Goal: Transaction & Acquisition: Book appointment/travel/reservation

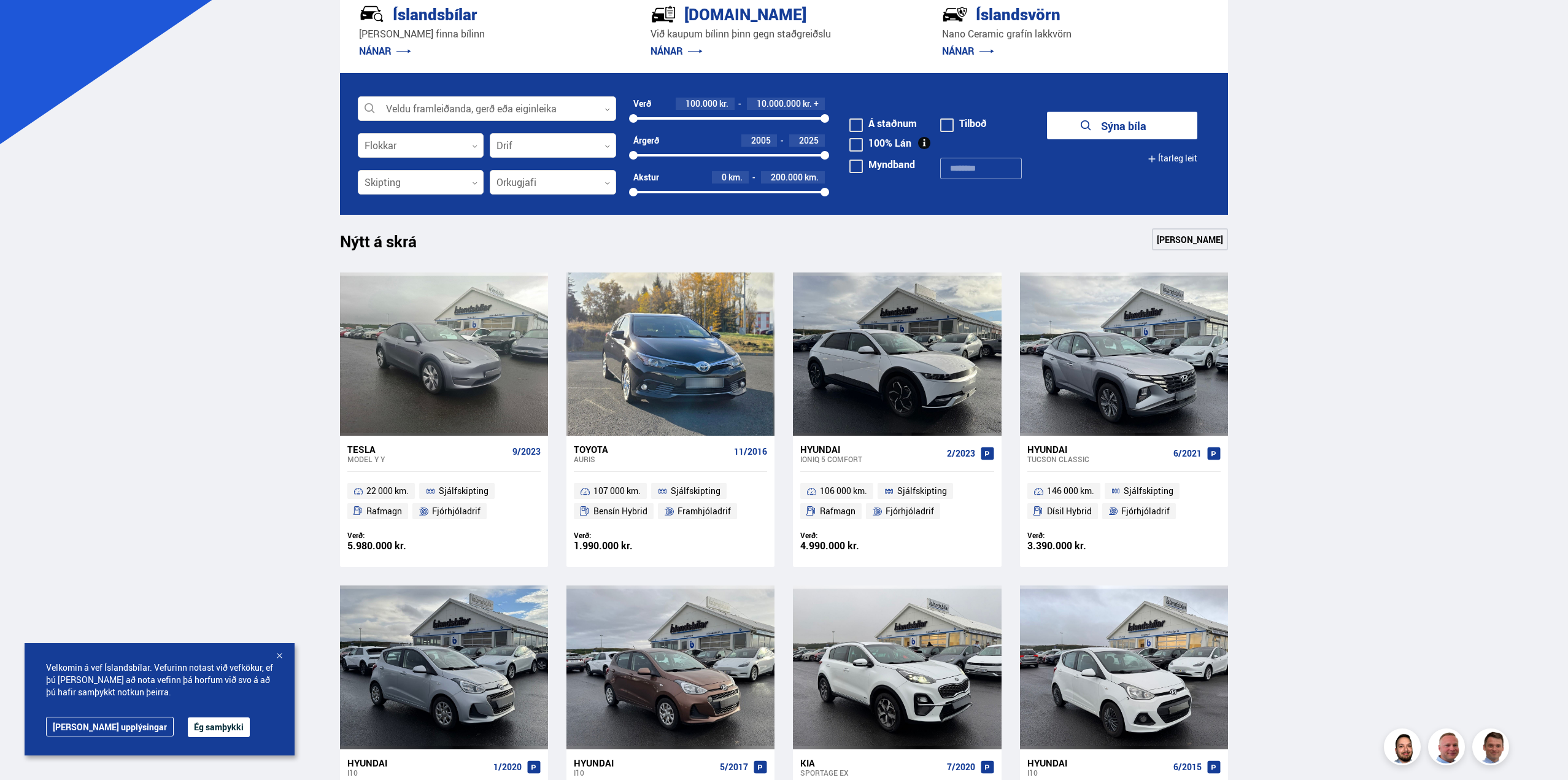
scroll to position [184, 0]
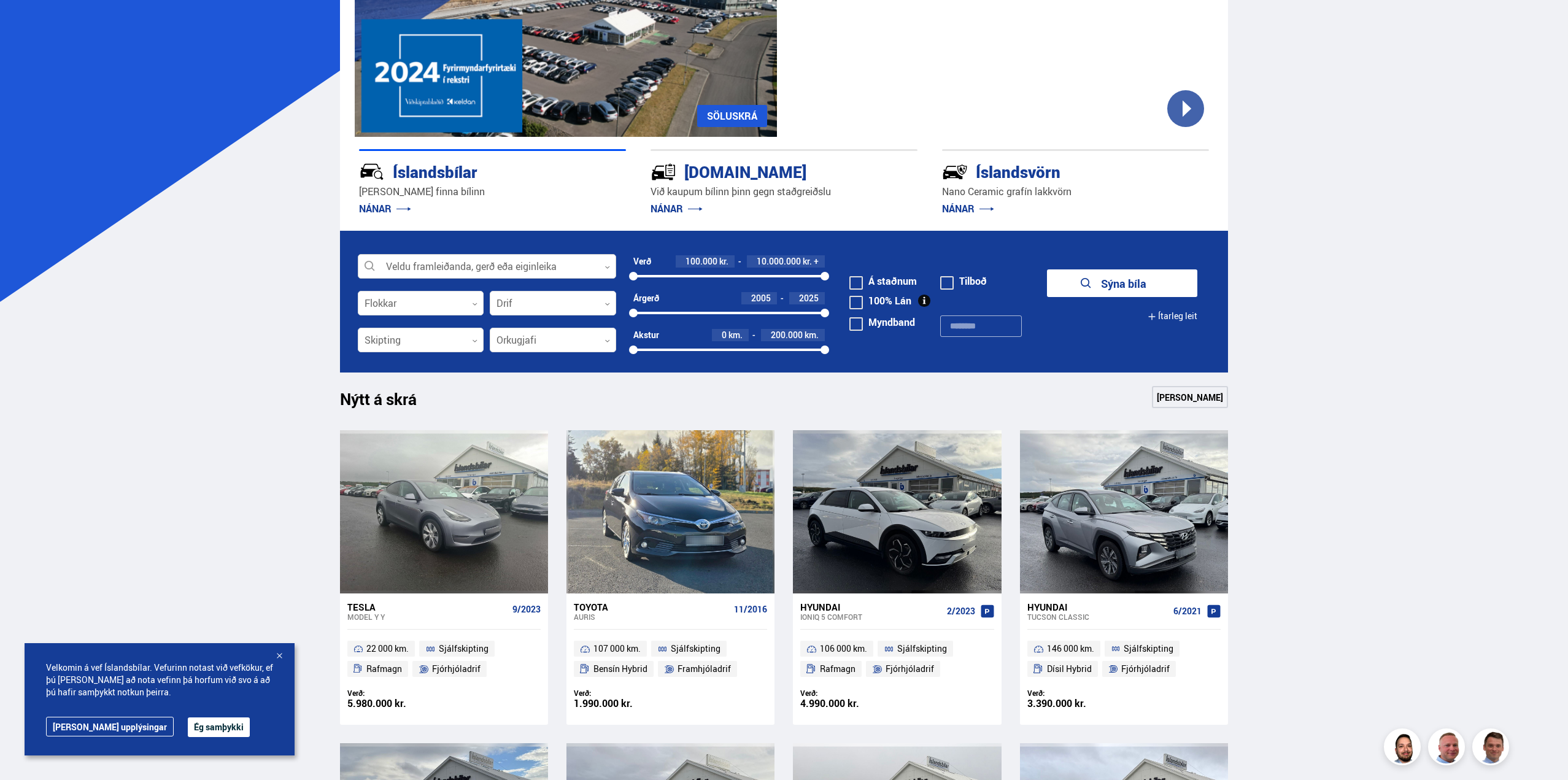
click at [527, 266] on div at bounding box center [487, 267] width 259 height 25
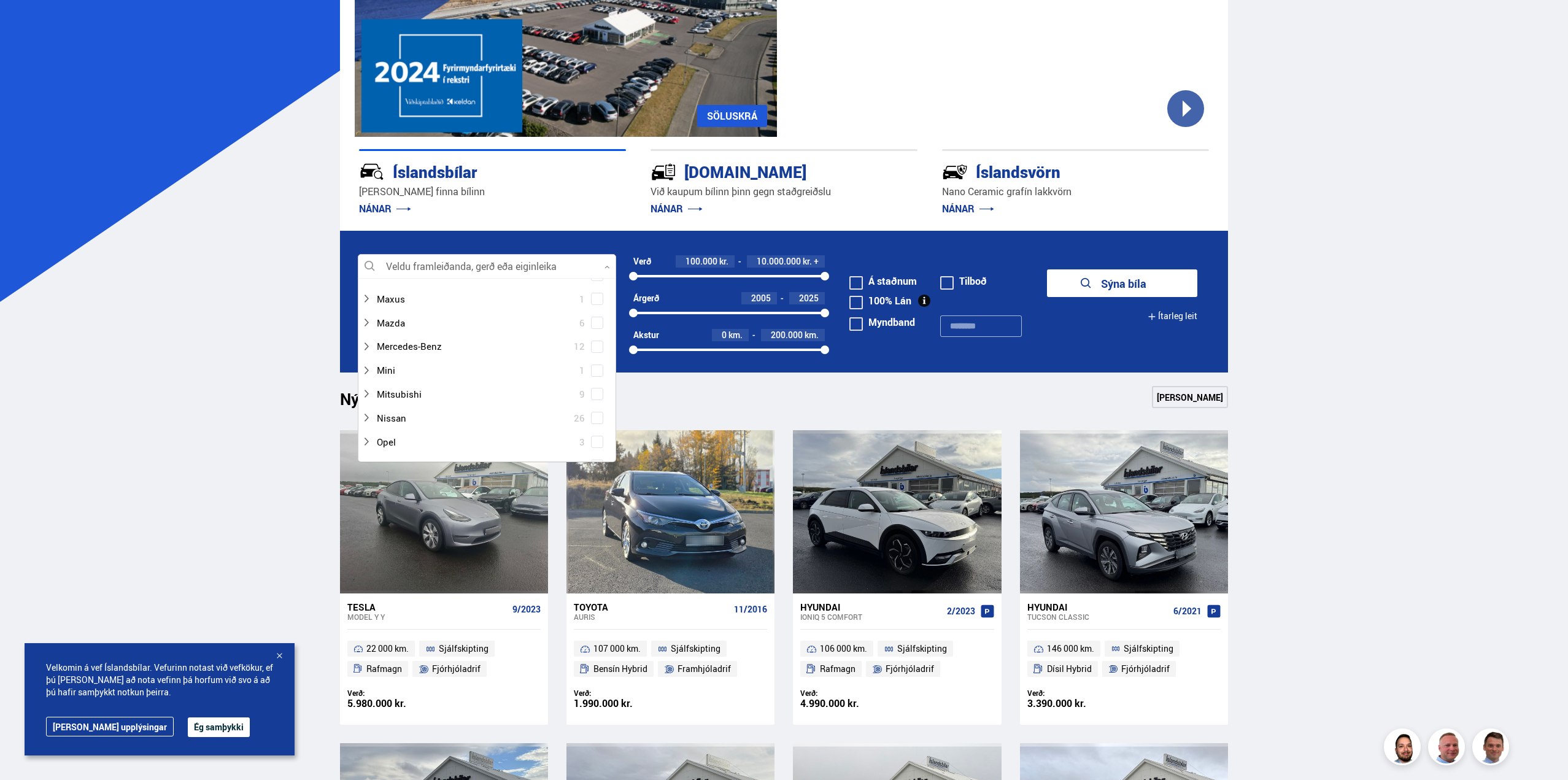
scroll to position [430, 0]
click at [392, 360] on div at bounding box center [475, 358] width 227 height 18
click at [591, 386] on div "Lexus NX 1" at bounding box center [487, 382] width 257 height 24
click at [592, 386] on span at bounding box center [597, 381] width 12 height 12
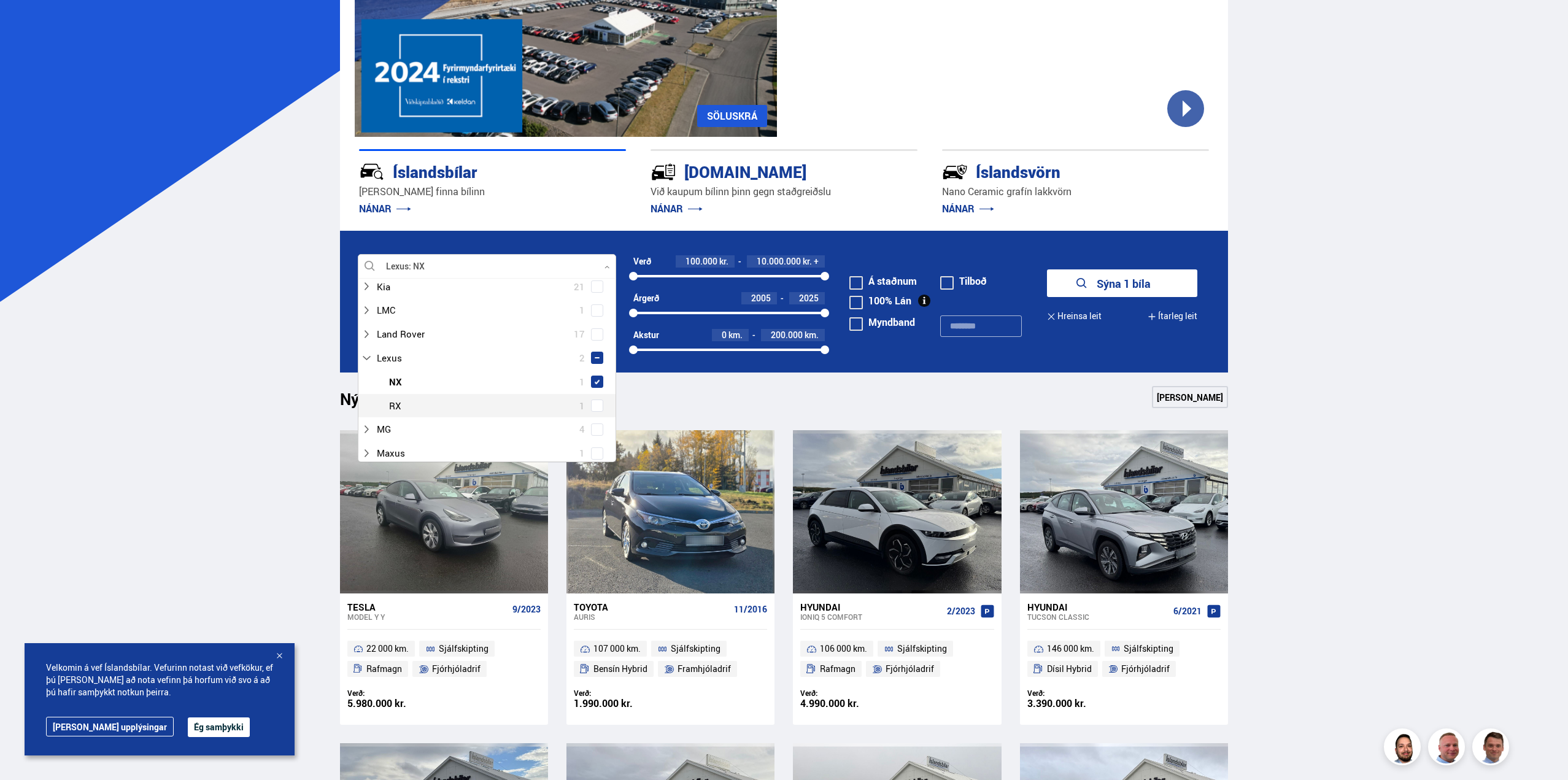
click at [595, 407] on span at bounding box center [597, 405] width 5 height 5
click at [1112, 282] on button "Sýna 2 bíla" at bounding box center [1122, 283] width 150 height 27
